Goal: Task Accomplishment & Management: Use online tool/utility

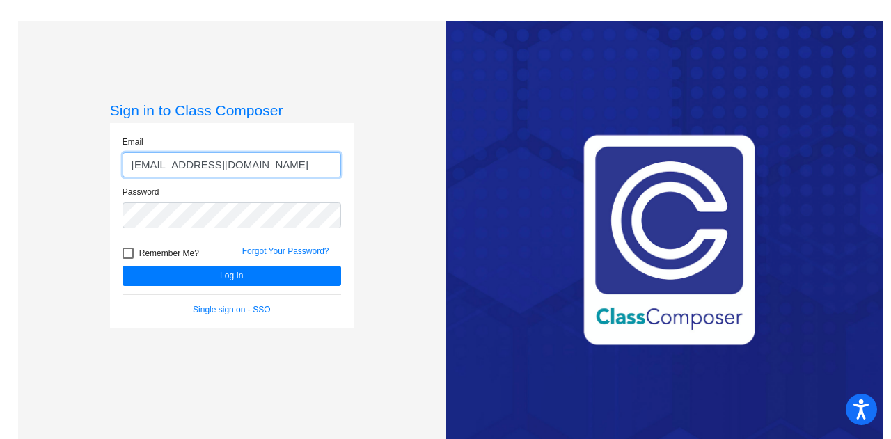
click at [263, 173] on input "[EMAIL_ADDRESS][DOMAIN_NAME]" at bounding box center [232, 165] width 219 height 26
drag, startPoint x: 292, startPoint y: 171, endPoint x: 4, endPoint y: 152, distance: 288.8
click at [4, 152] on mat-sidenav-content "Sign in to Class Composer Email [EMAIL_ADDRESS][DOMAIN_NAME] Password Remember …" at bounding box center [445, 219] width 891 height 439
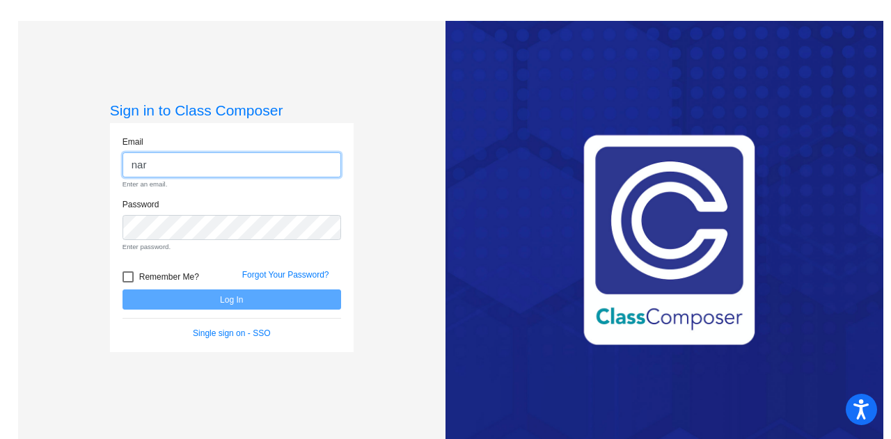
type input "[EMAIL_ADDRESS][DOMAIN_NAME]"
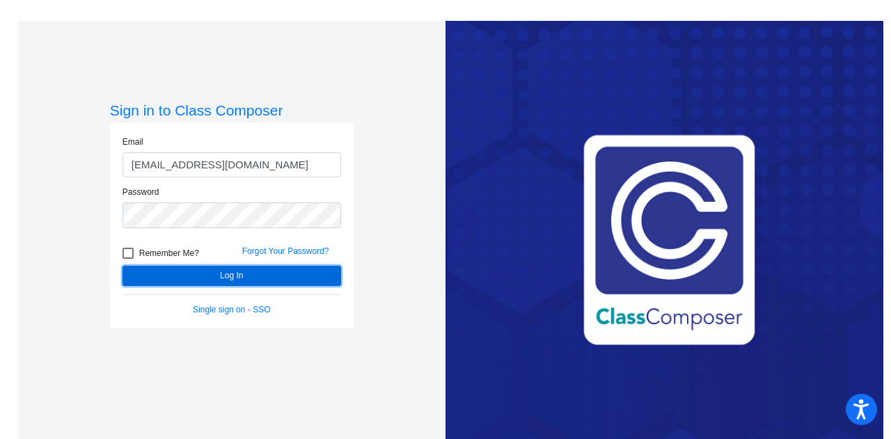
click at [210, 272] on button "Log In" at bounding box center [232, 276] width 219 height 20
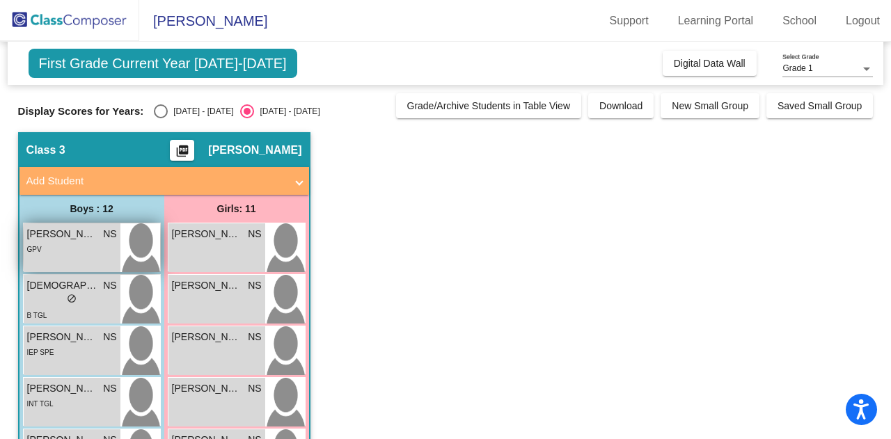
click at [68, 233] on span "[PERSON_NAME]" at bounding box center [62, 234] width 70 height 15
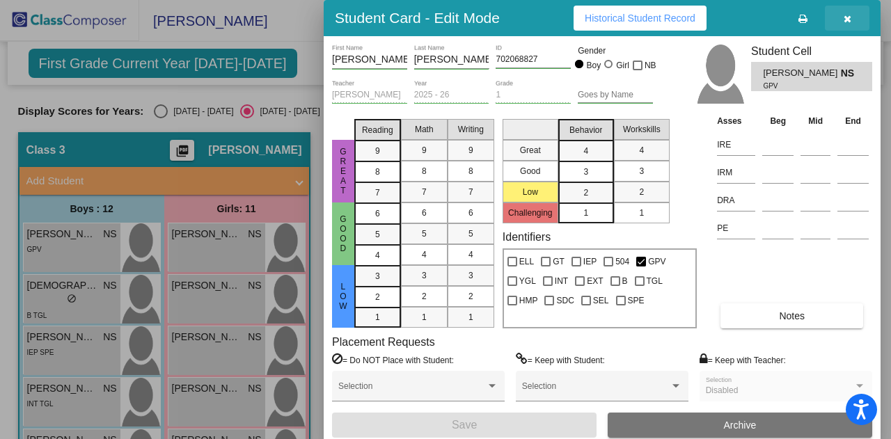
click at [848, 16] on icon "button" at bounding box center [848, 19] width 8 height 10
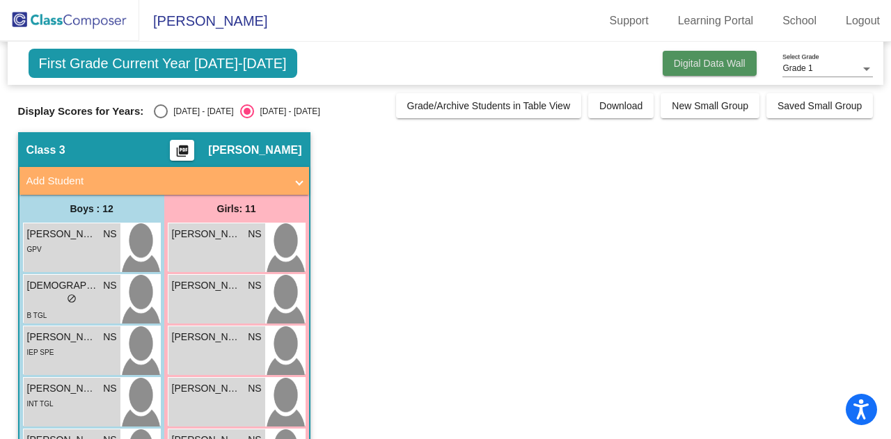
click at [732, 63] on span "Digital Data Wall" at bounding box center [710, 63] width 72 height 11
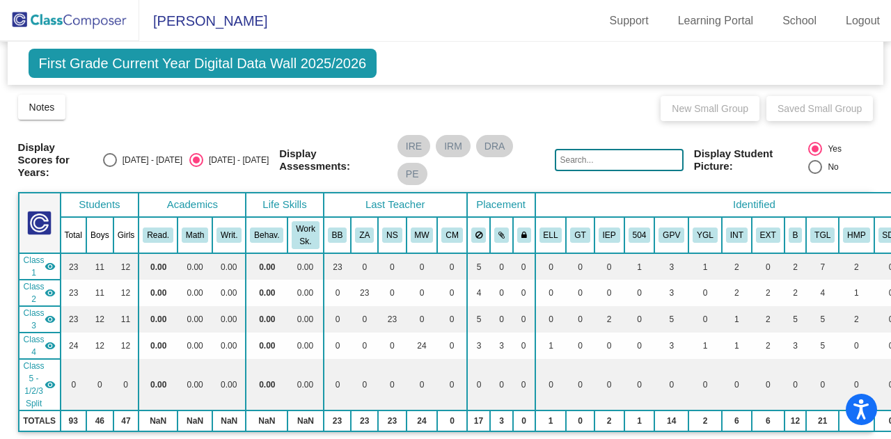
click at [52, 341] on mat-icon "visibility" at bounding box center [50, 345] width 11 height 11
click at [45, 344] on mat-icon "visibility_off" at bounding box center [50, 345] width 11 height 11
click at [32, 341] on span "Class 4" at bounding box center [34, 345] width 21 height 25
click at [182, 33] on mat-toolbar "[PERSON_NAME] Support Learning Portal School Logout" at bounding box center [445, 21] width 891 height 42
click at [191, 22] on span "[PERSON_NAME]" at bounding box center [203, 21] width 128 height 22
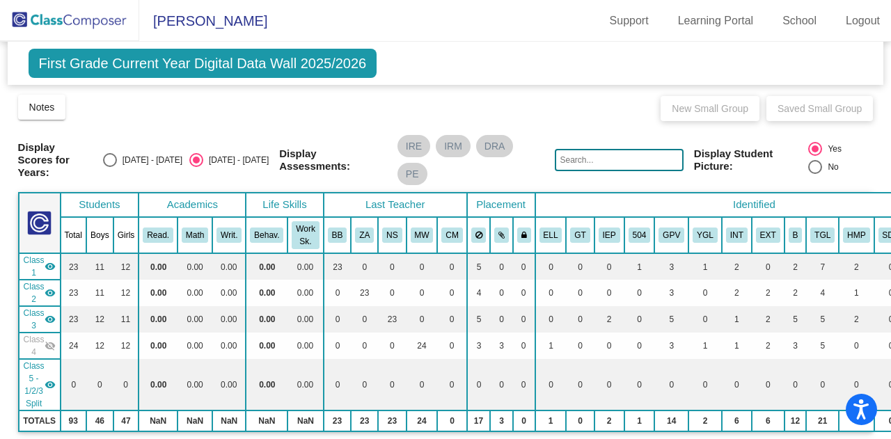
click at [203, 62] on span "First Grade Current Year Digital Data Wall 2025/2026" at bounding box center [203, 63] width 349 height 29
click at [47, 349] on mat-icon "visibility_off" at bounding box center [50, 345] width 11 height 11
click at [36, 102] on span "Notes" at bounding box center [42, 107] width 26 height 11
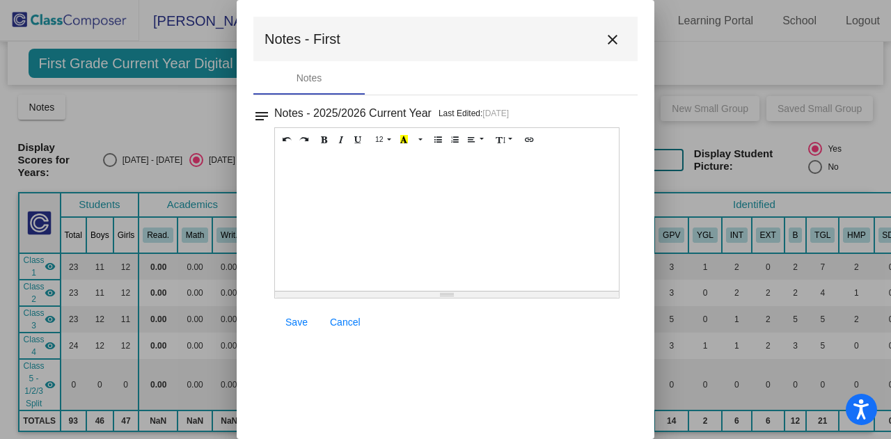
click at [613, 36] on mat-icon "close" at bounding box center [612, 39] width 17 height 17
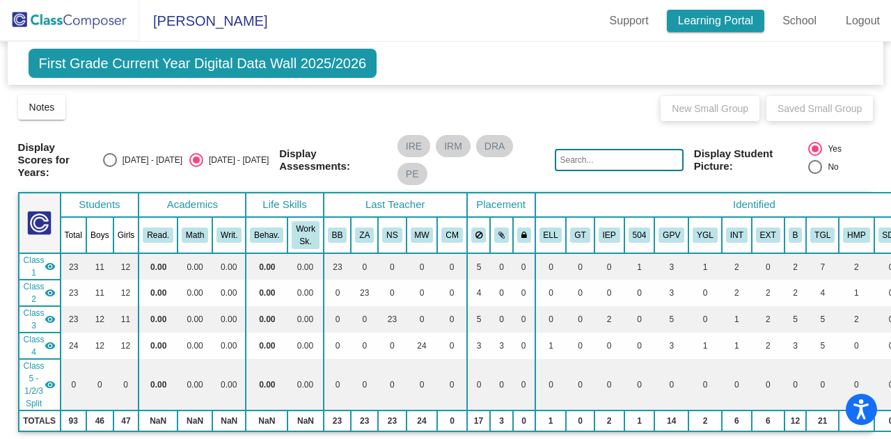
click at [712, 28] on link "Learning Portal" at bounding box center [716, 21] width 98 height 22
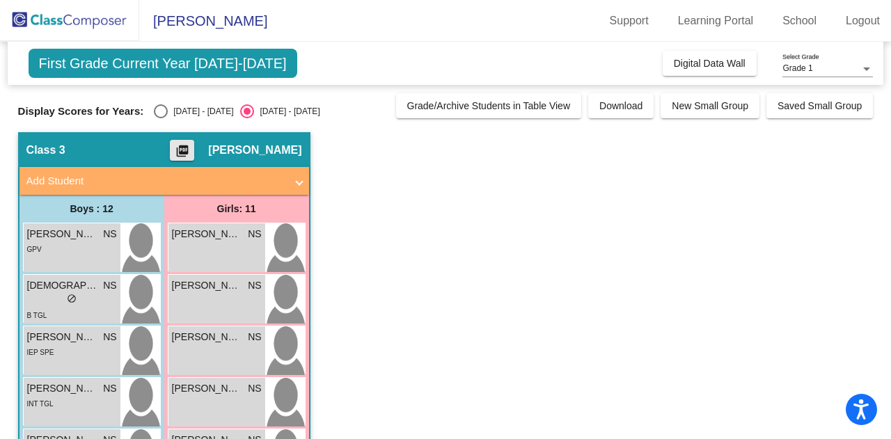
click at [194, 148] on button "picture_as_pdf" at bounding box center [182, 150] width 24 height 21
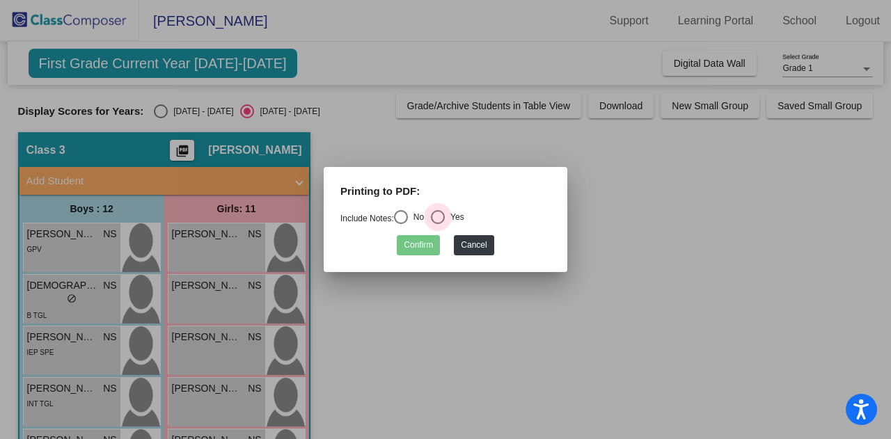
click at [445, 219] on div "Select an option" at bounding box center [438, 217] width 14 height 14
click at [438, 224] on input "Yes" at bounding box center [437, 224] width 1 height 1
radio input "true"
click at [422, 240] on button "Confirm" at bounding box center [418, 245] width 43 height 20
